Goal: Transaction & Acquisition: Purchase product/service

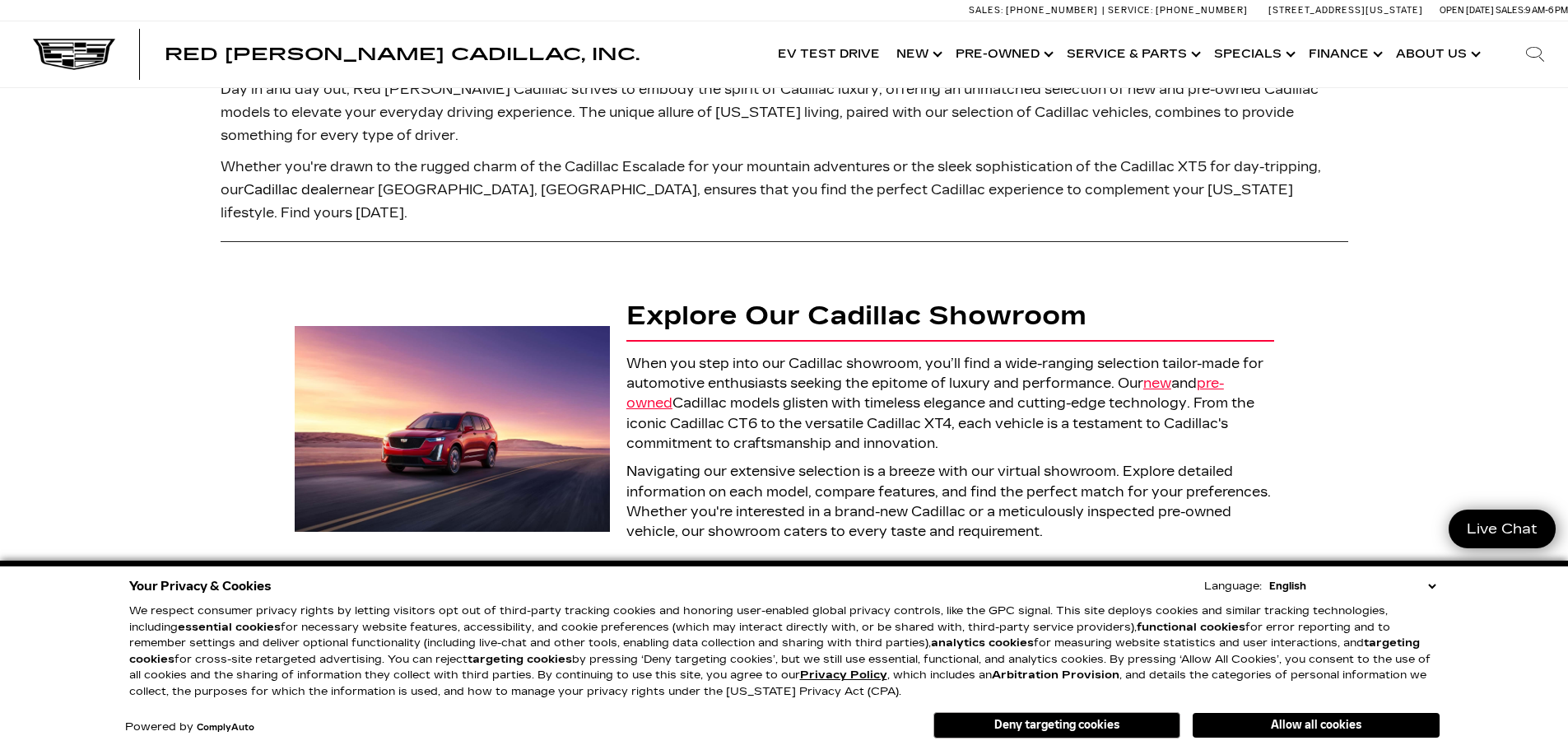
click at [1270, 721] on button "Allow all cookies" at bounding box center [1316, 725] width 247 height 25
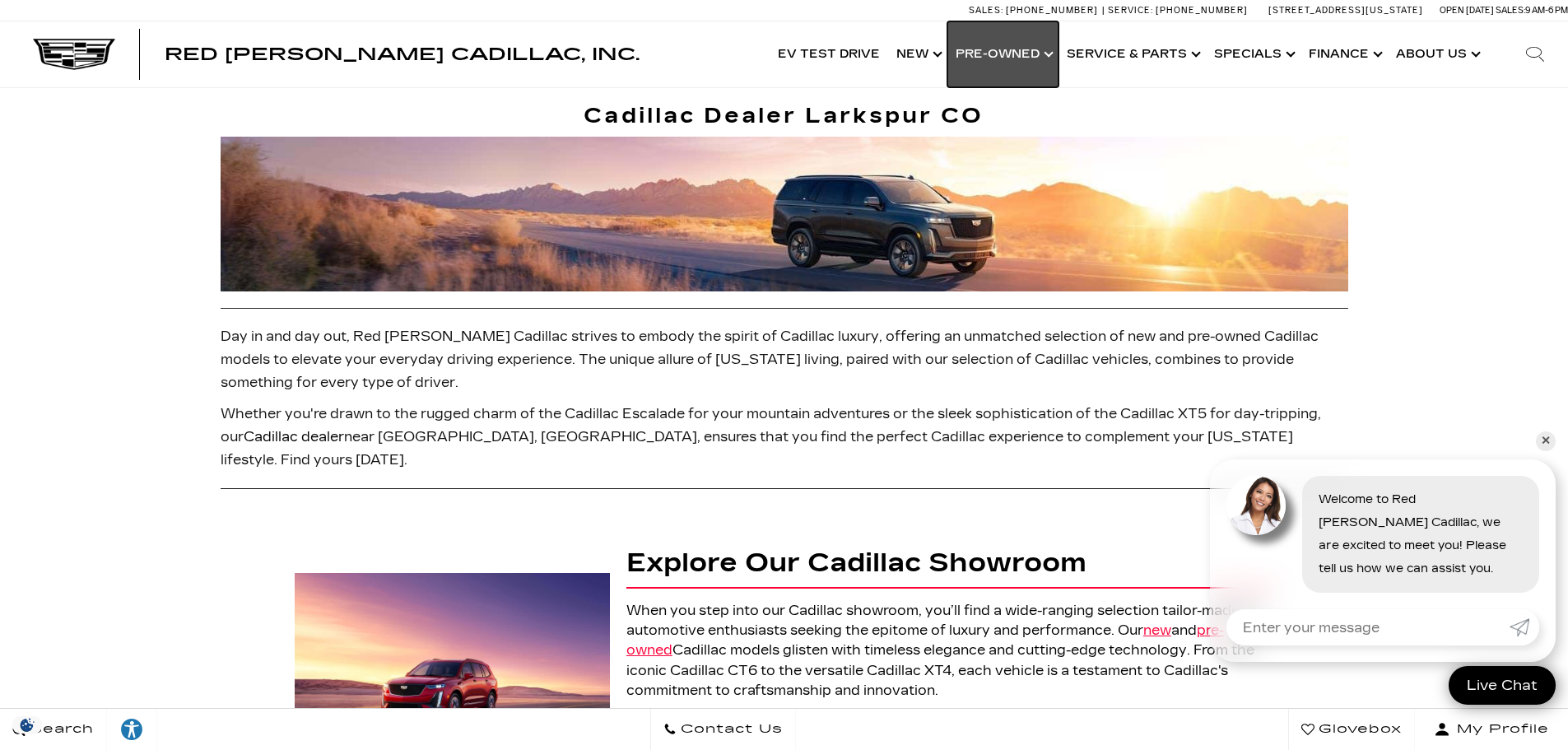
click at [983, 55] on link "Show Pre-Owned" at bounding box center [1003, 54] width 112 height 65
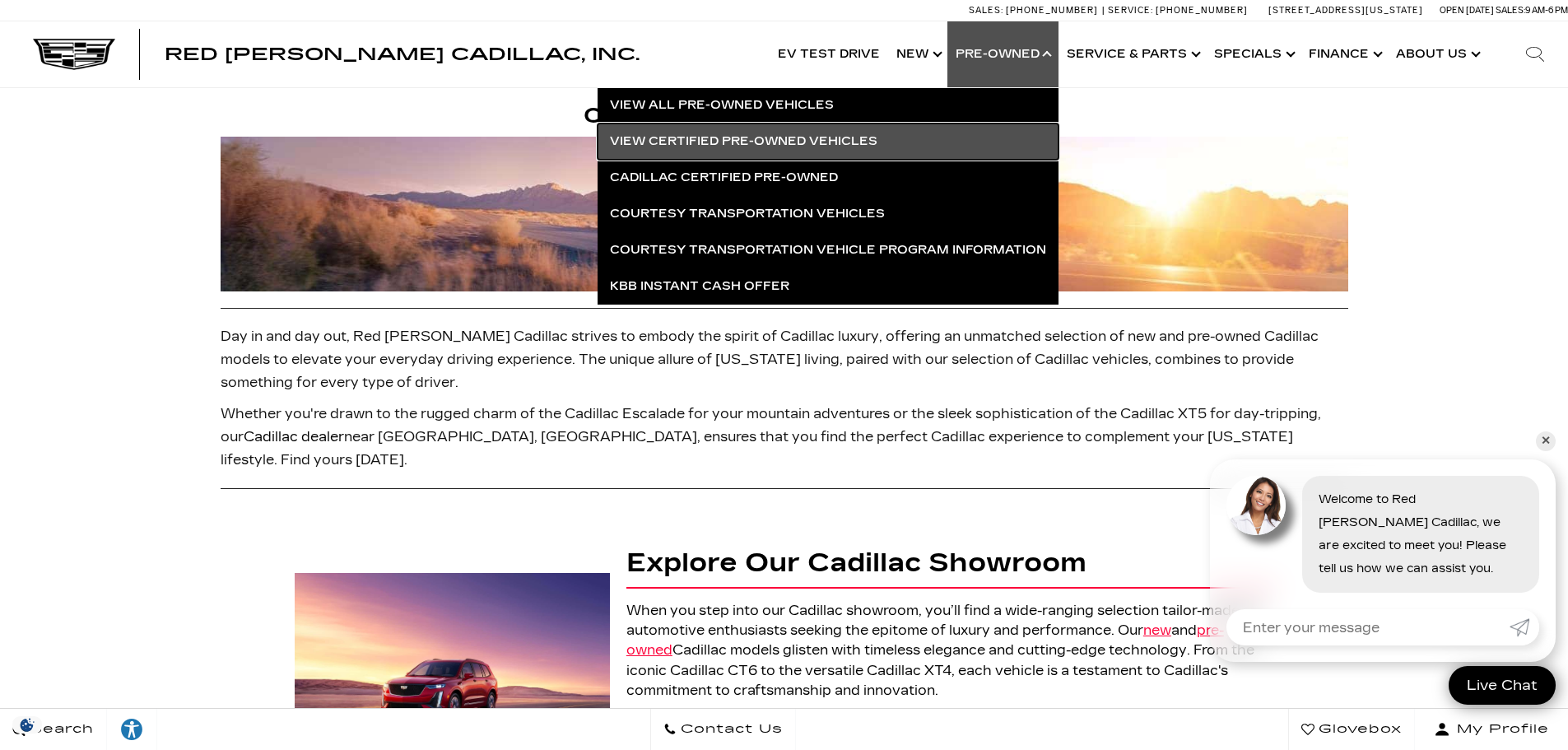
click at [721, 140] on link "View Certified Pre-Owned Vehicles" at bounding box center [827, 141] width 461 height 37
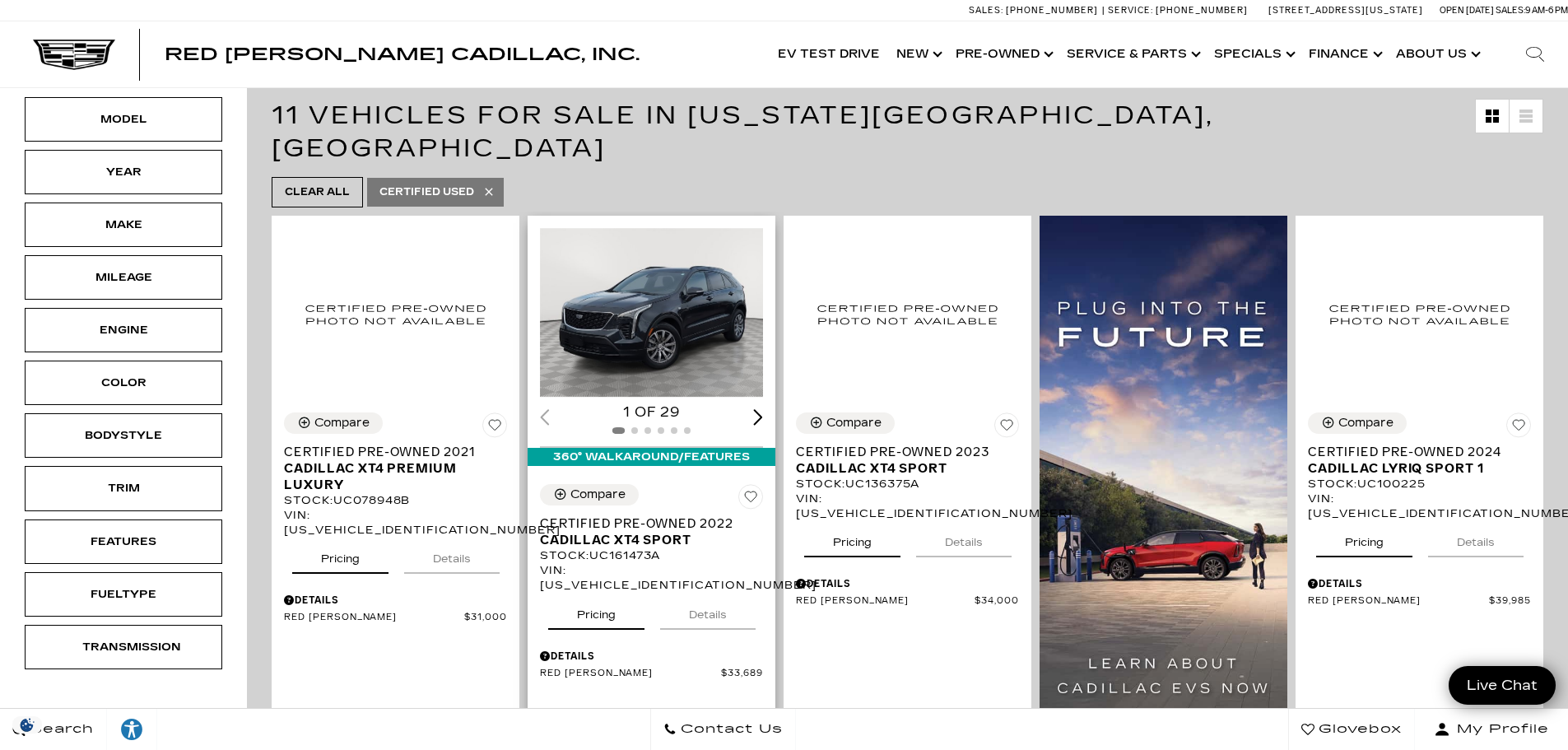
scroll to position [329, 0]
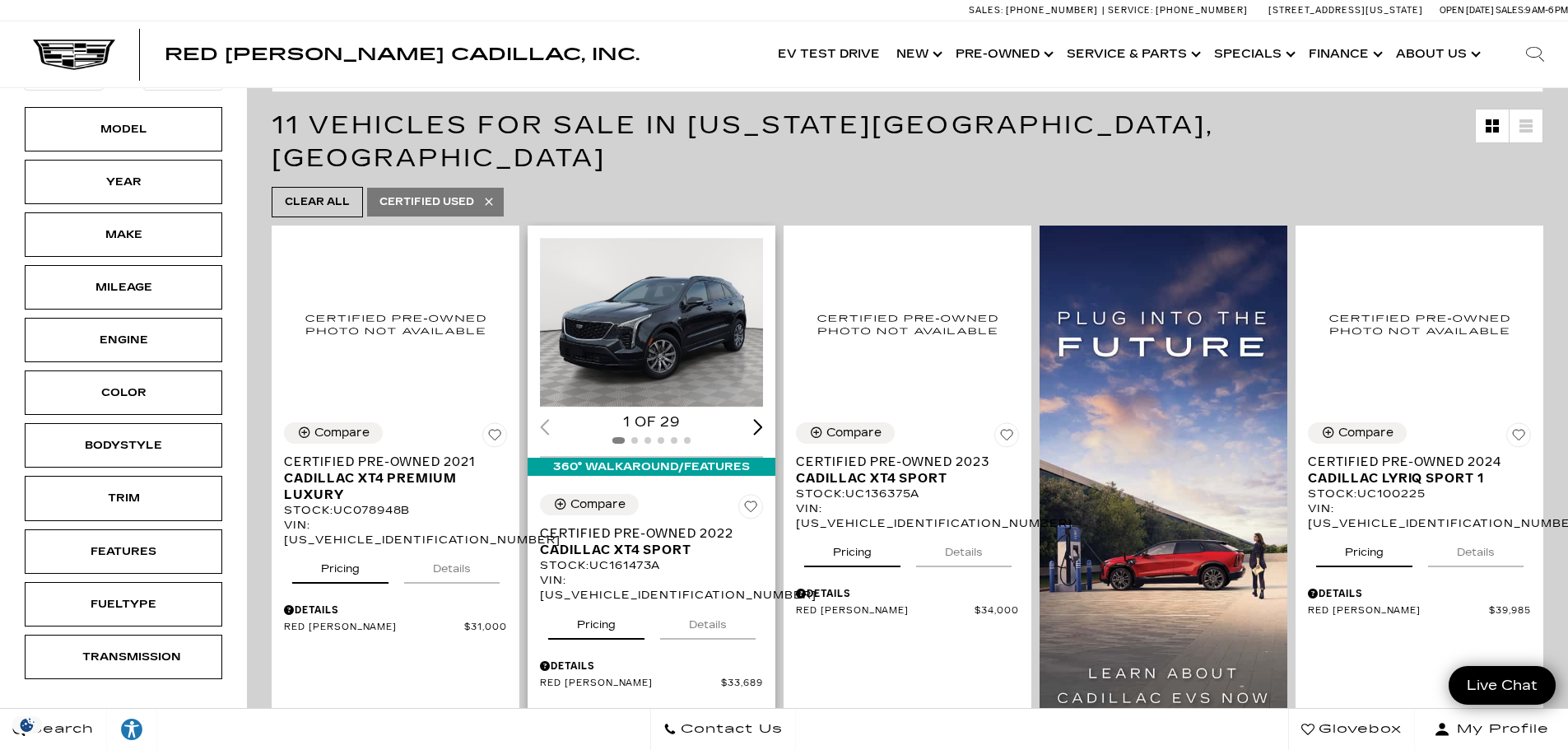
click at [759, 419] on div "Next slide" at bounding box center [758, 427] width 10 height 15
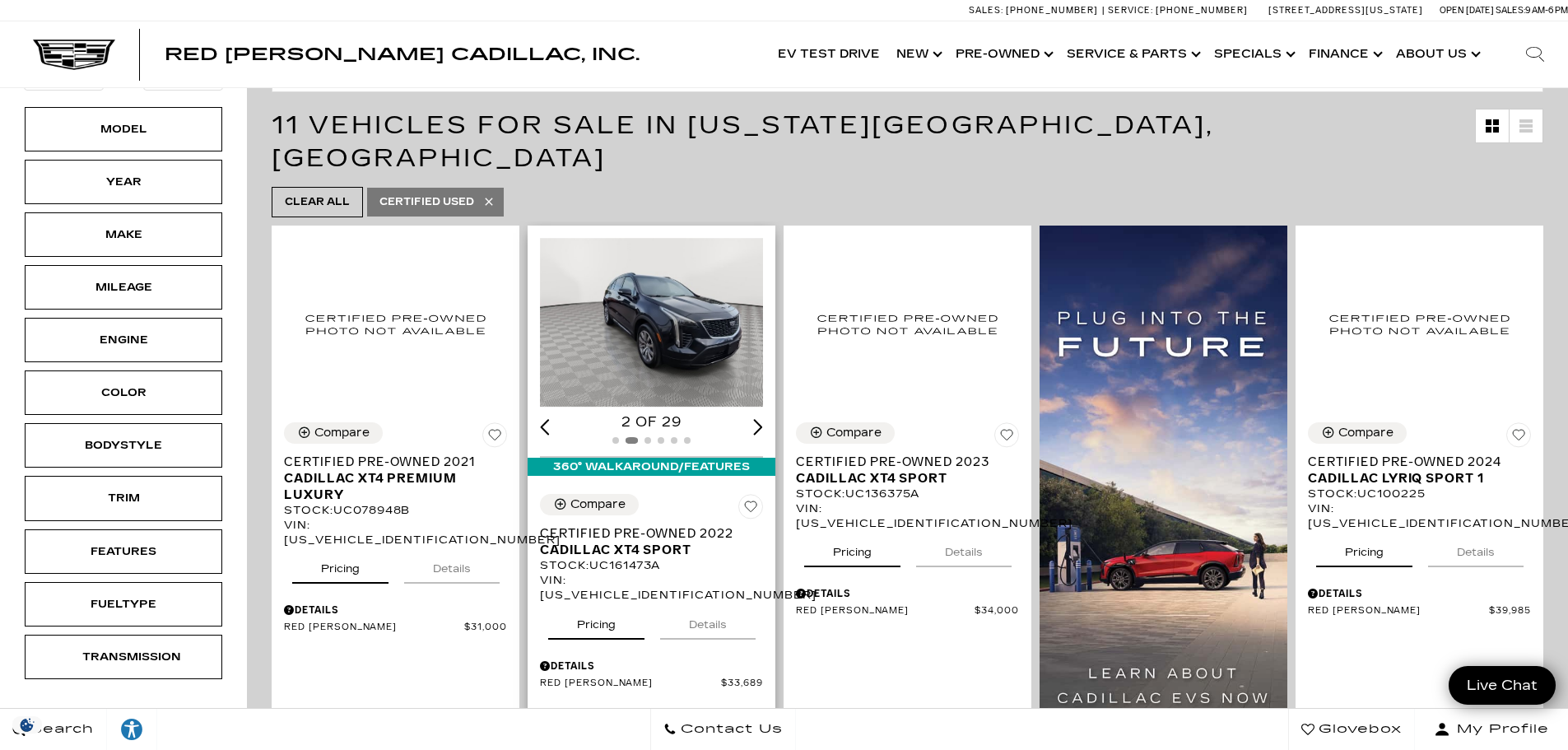
click at [759, 419] on div "Next slide" at bounding box center [758, 427] width 10 height 15
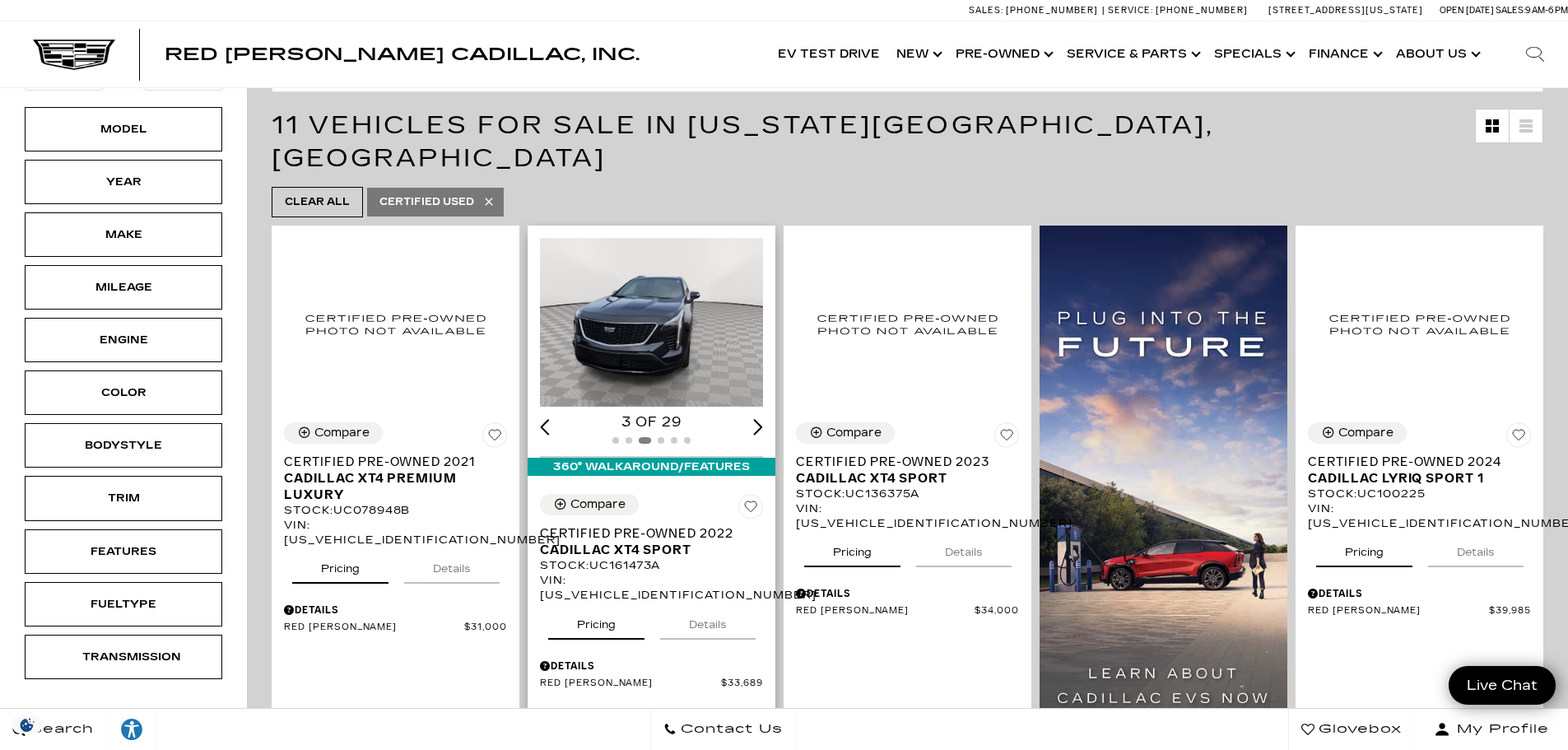
click at [759, 419] on div "Next slide" at bounding box center [758, 427] width 10 height 15
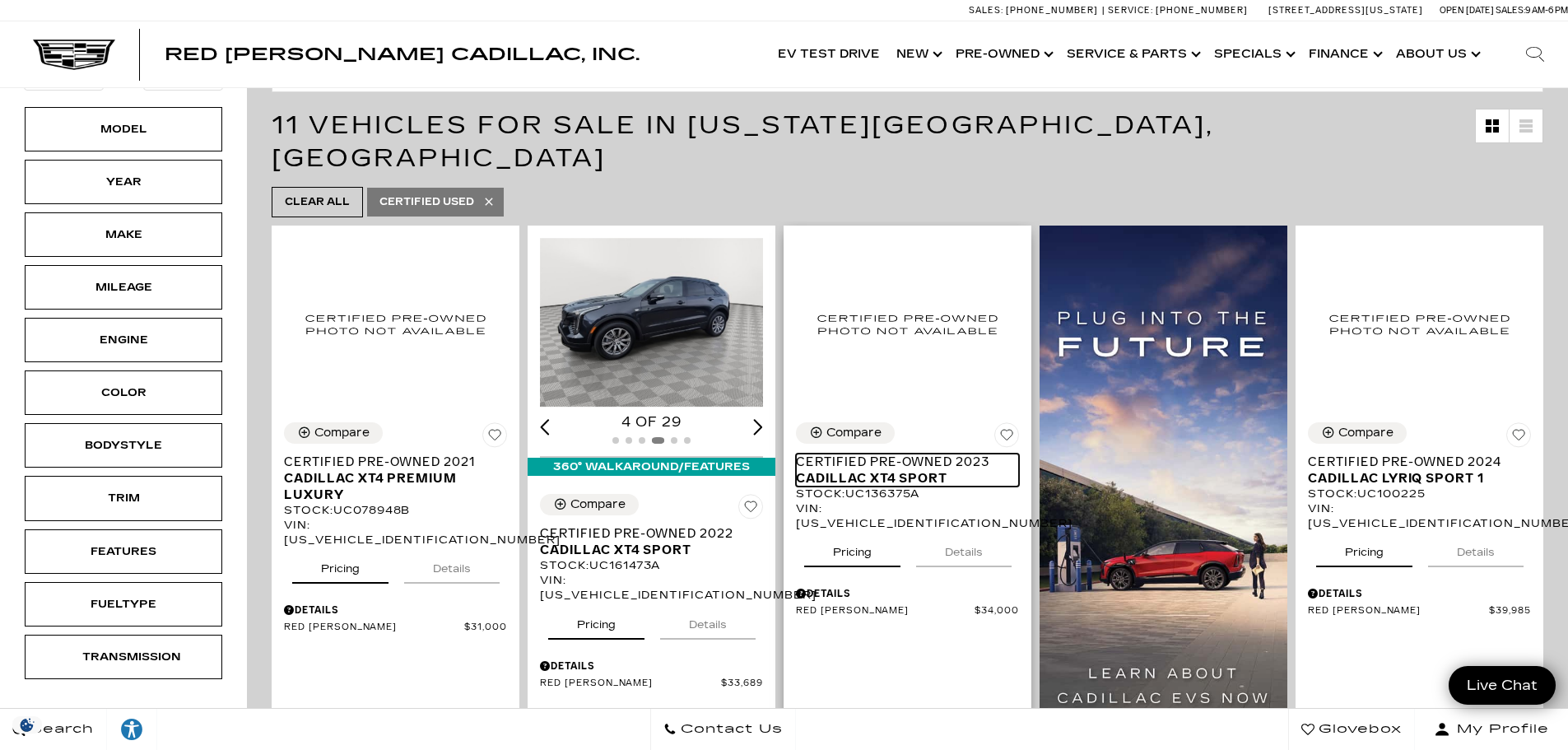
click at [899, 470] on span "Cadillac XT4 Sport" at bounding box center [900, 478] width 211 height 16
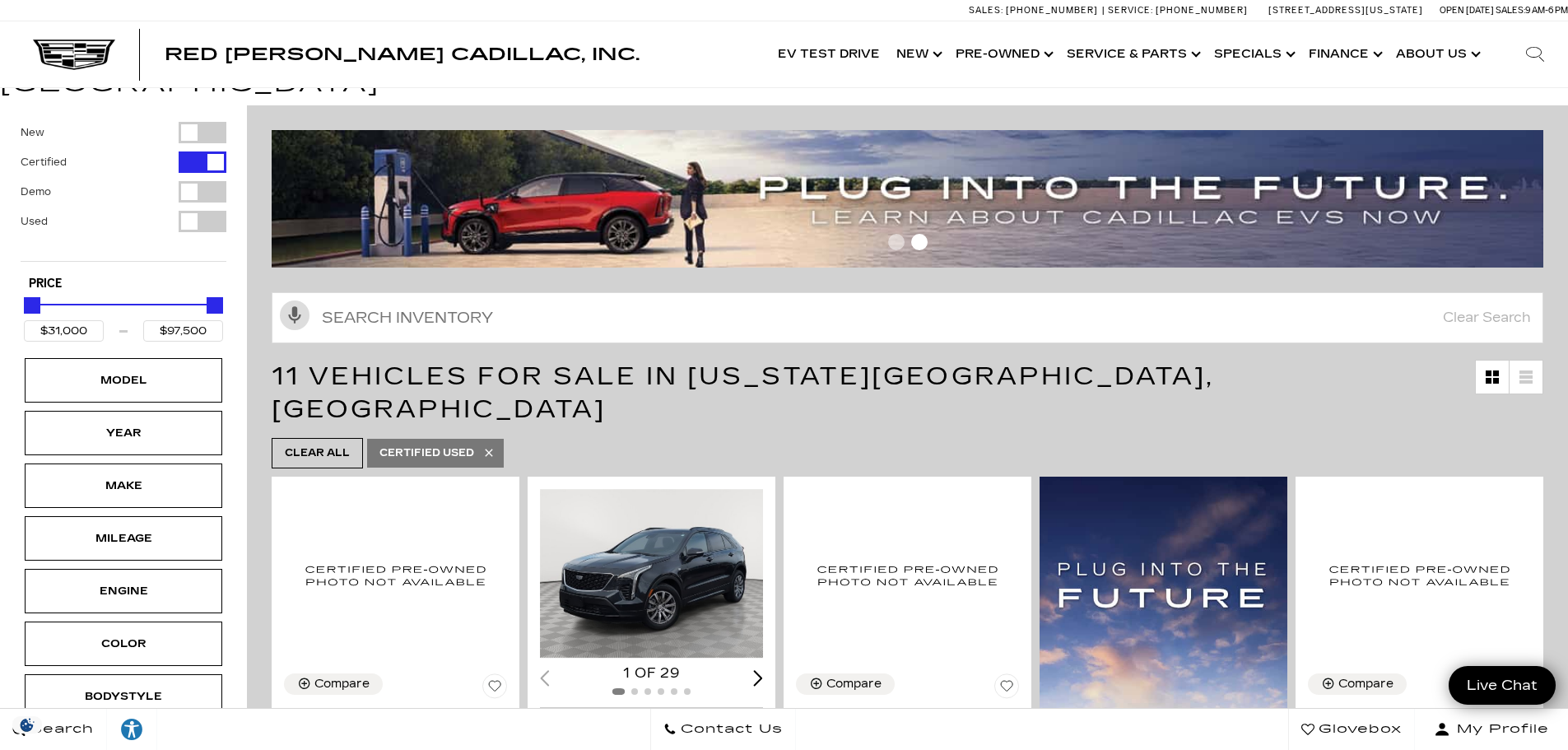
scroll to position [83, 0]
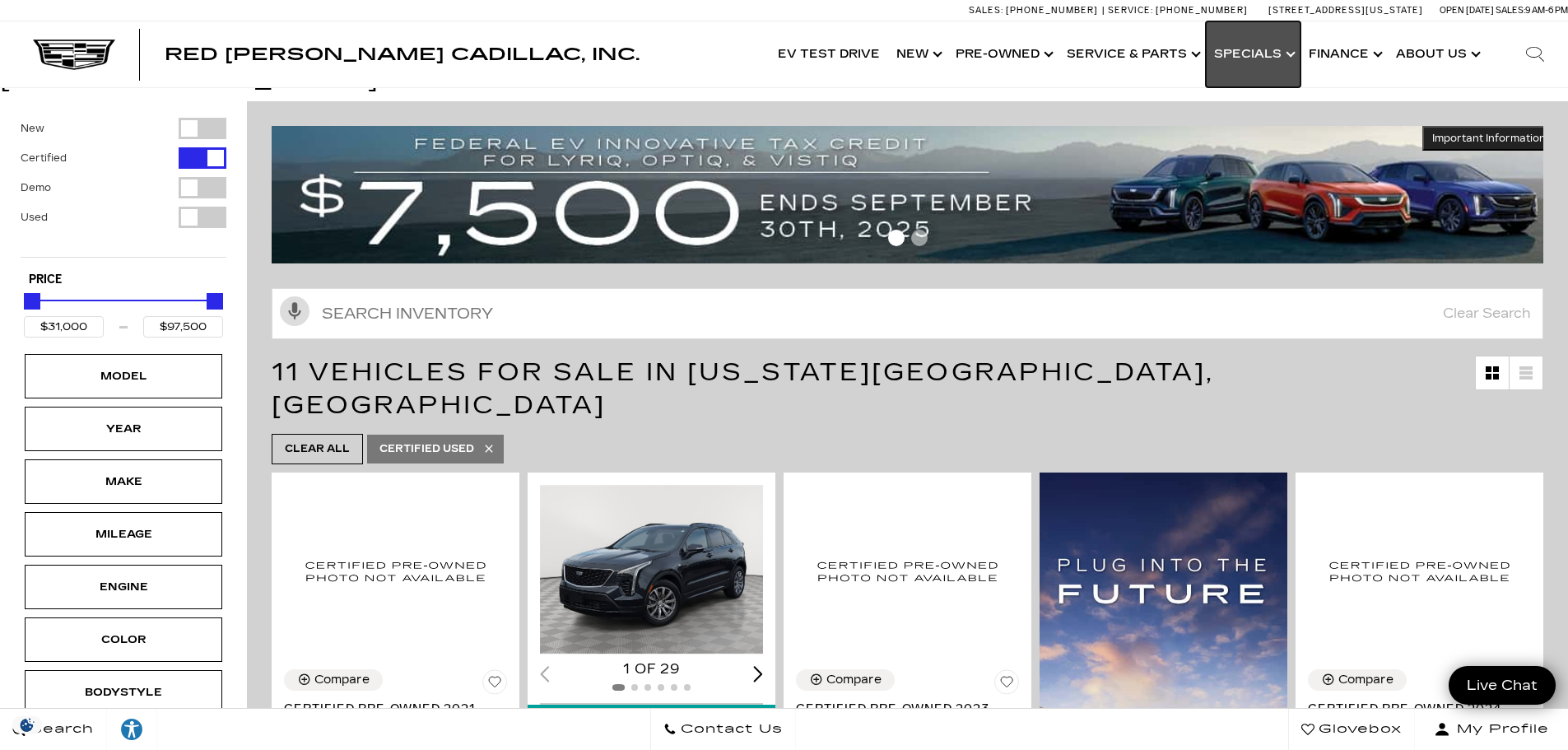
click at [1268, 60] on link "Show Specials" at bounding box center [1253, 54] width 94 height 65
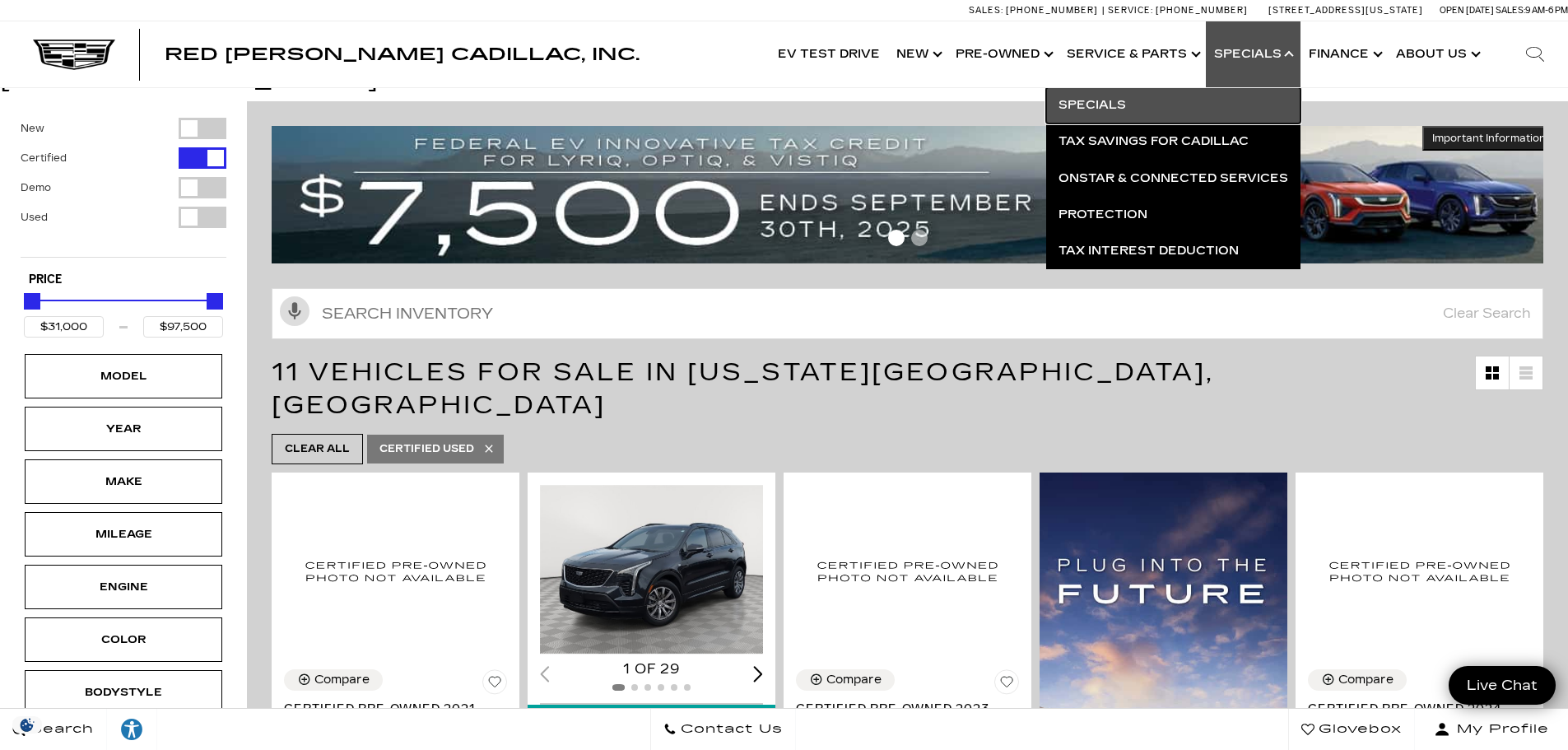
click at [1103, 102] on link "Specials" at bounding box center [1174, 106] width 254 height 37
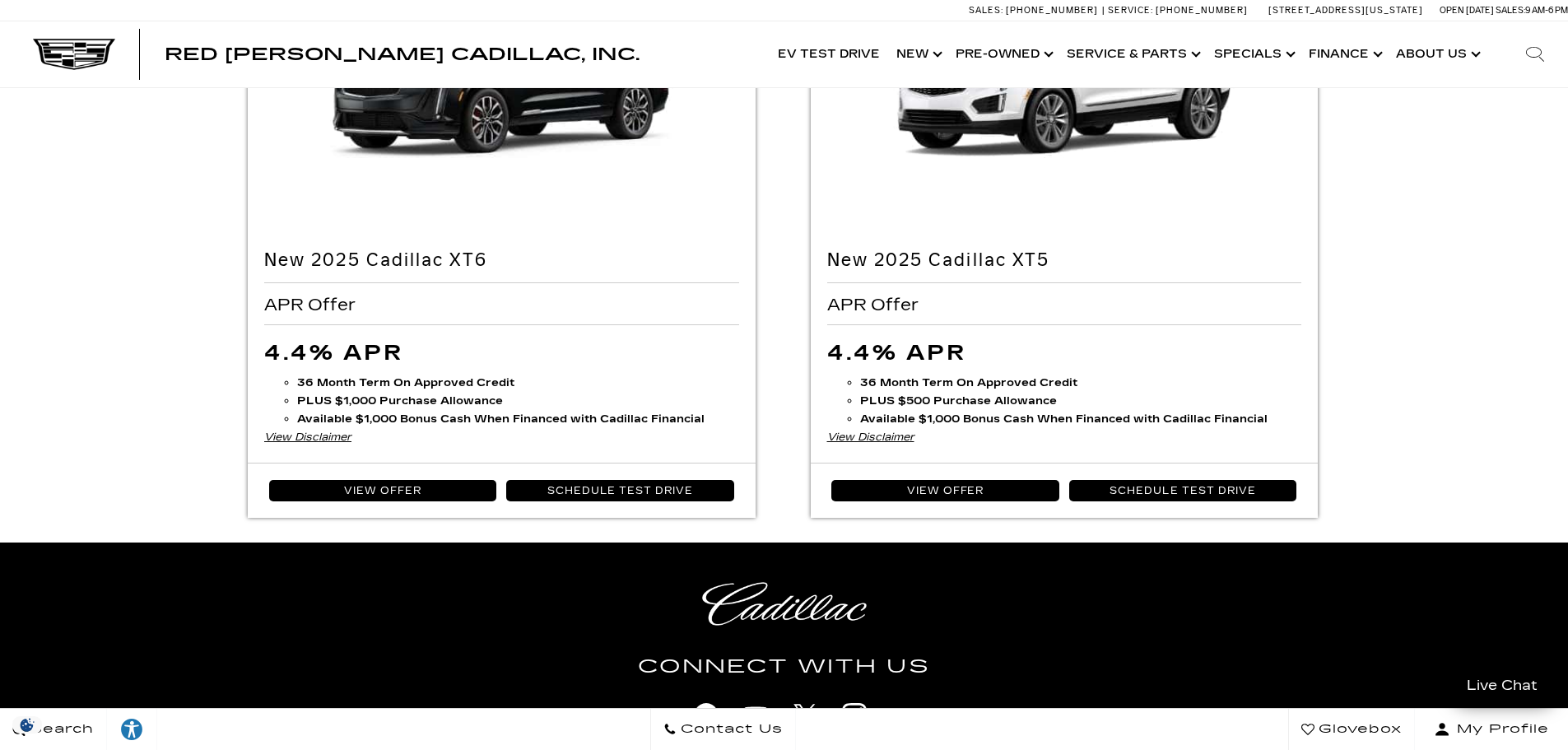
scroll to position [3702, 0]
